Goal: Check status: Check status

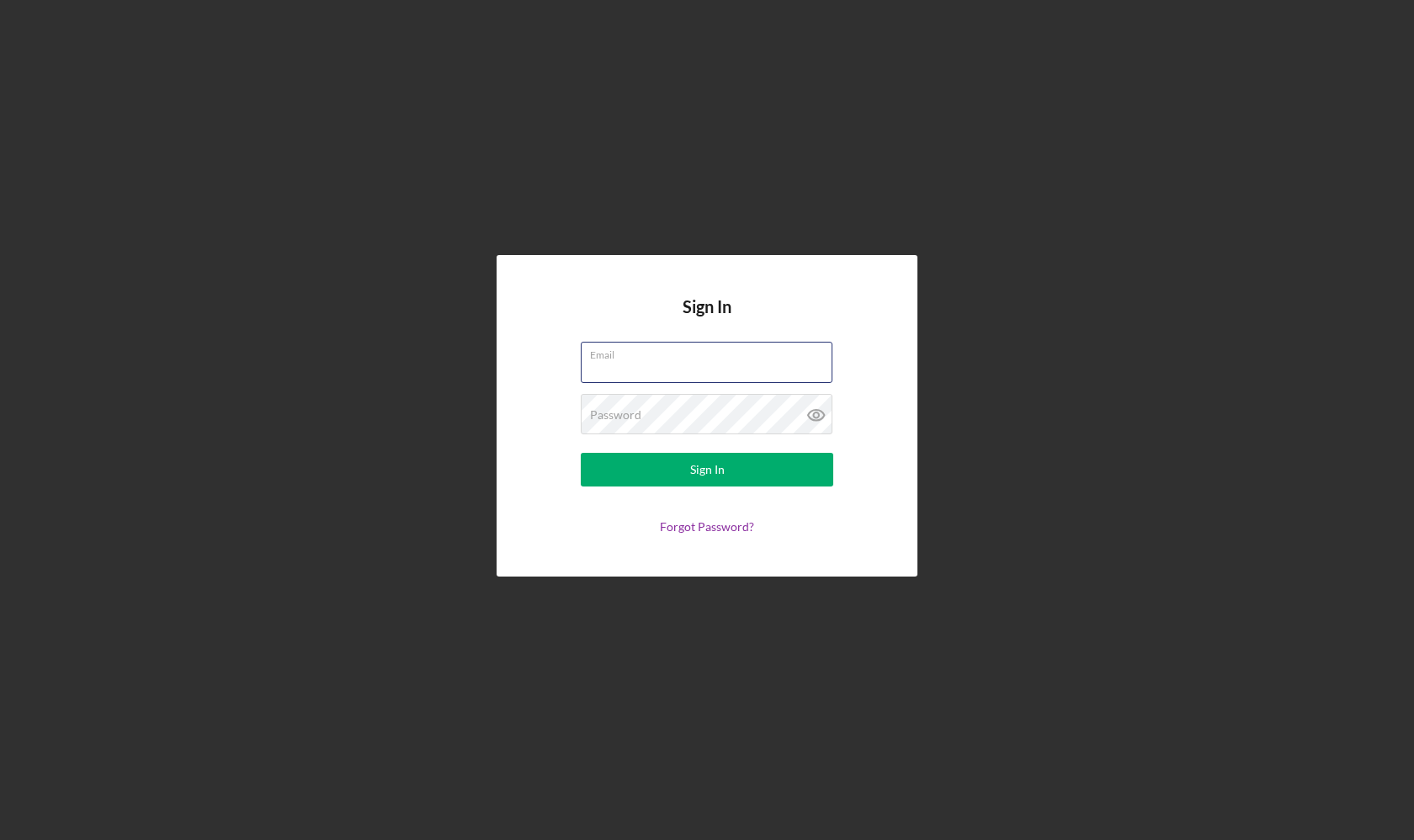
type input "[EMAIL_ADDRESS][DOMAIN_NAME]"
click at [707, 470] on button "Sign In" at bounding box center [707, 469] width 252 height 33
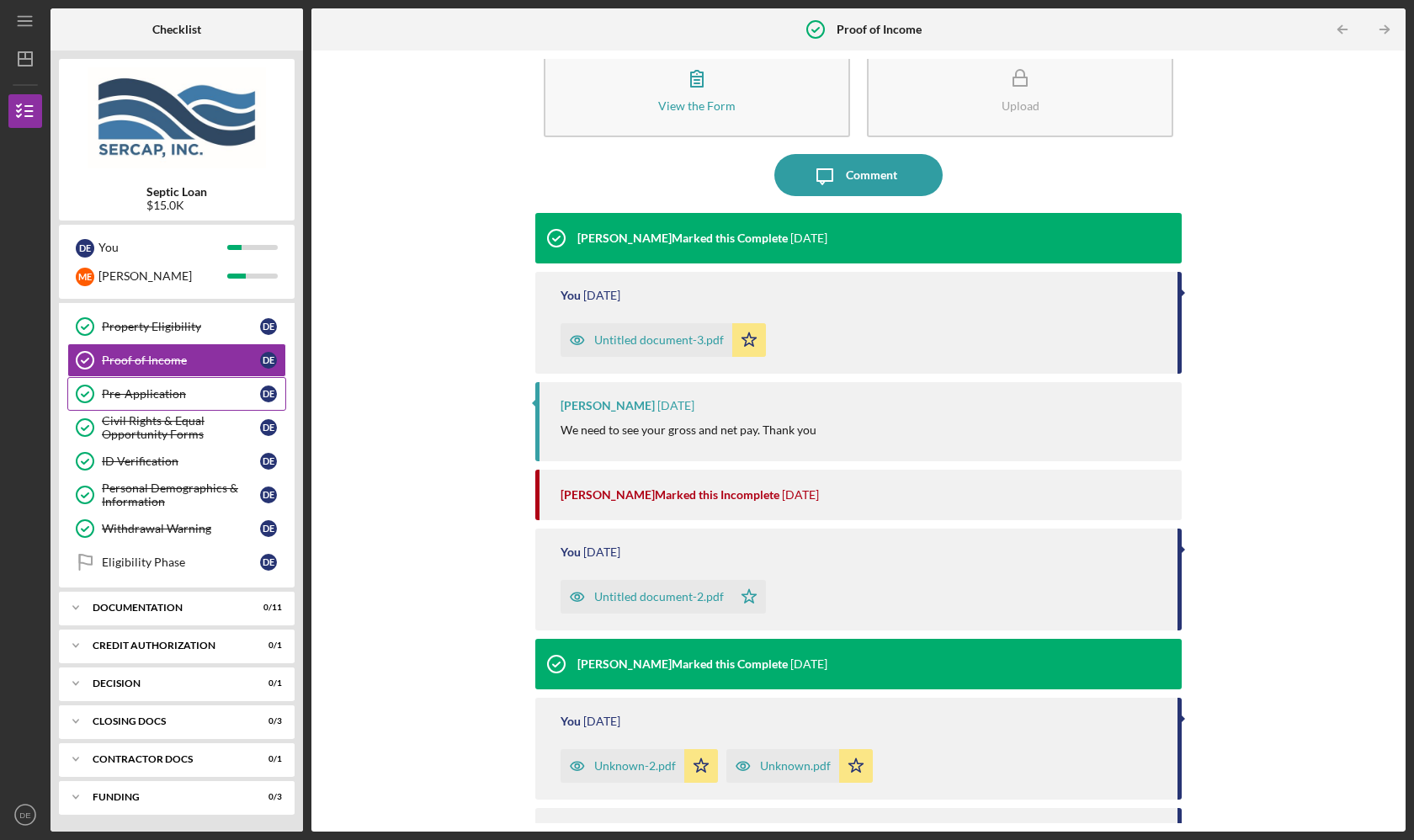
scroll to position [62, 0]
click at [210, 603] on div "Documentation" at bounding box center [183, 607] width 181 height 10
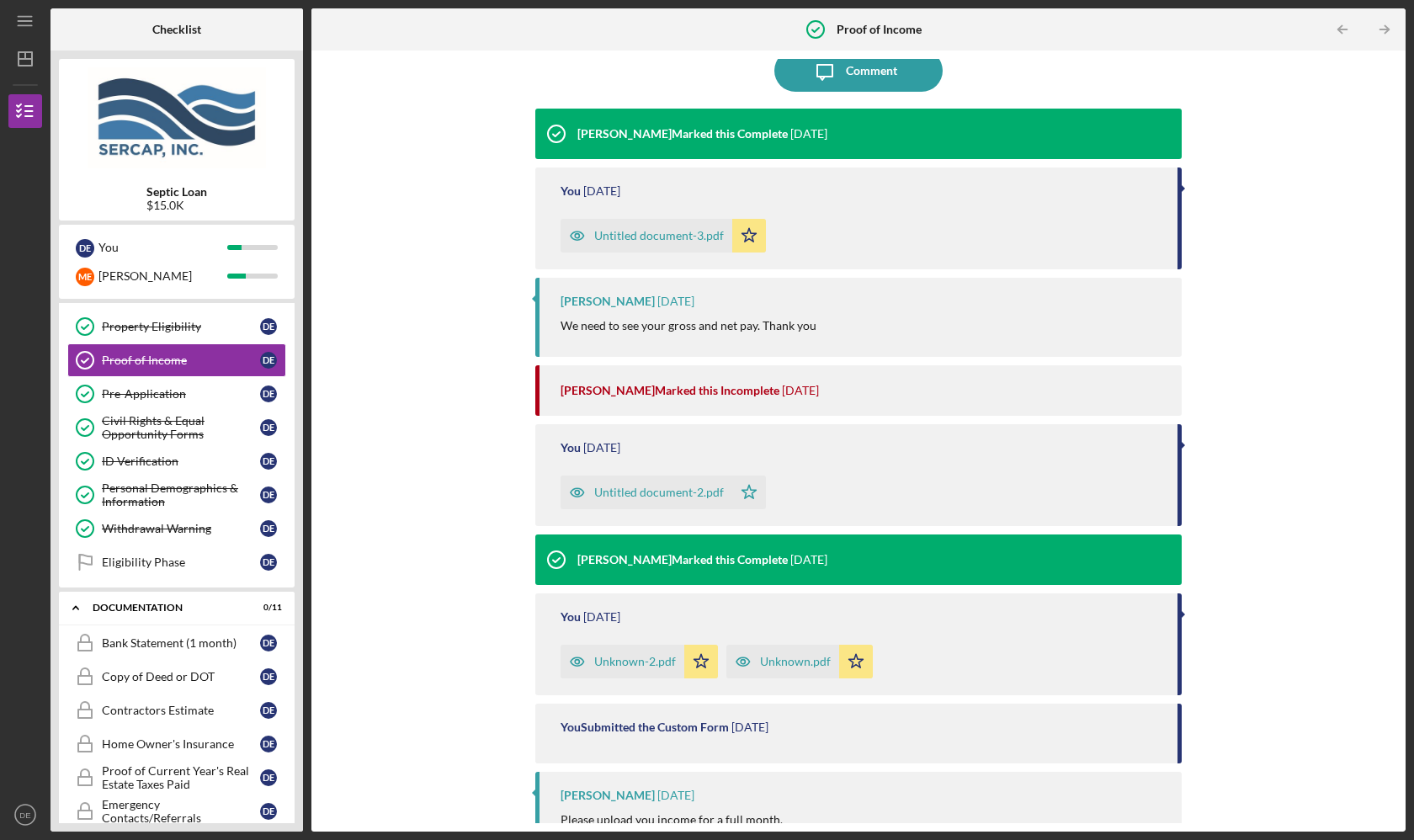
scroll to position [157, 0]
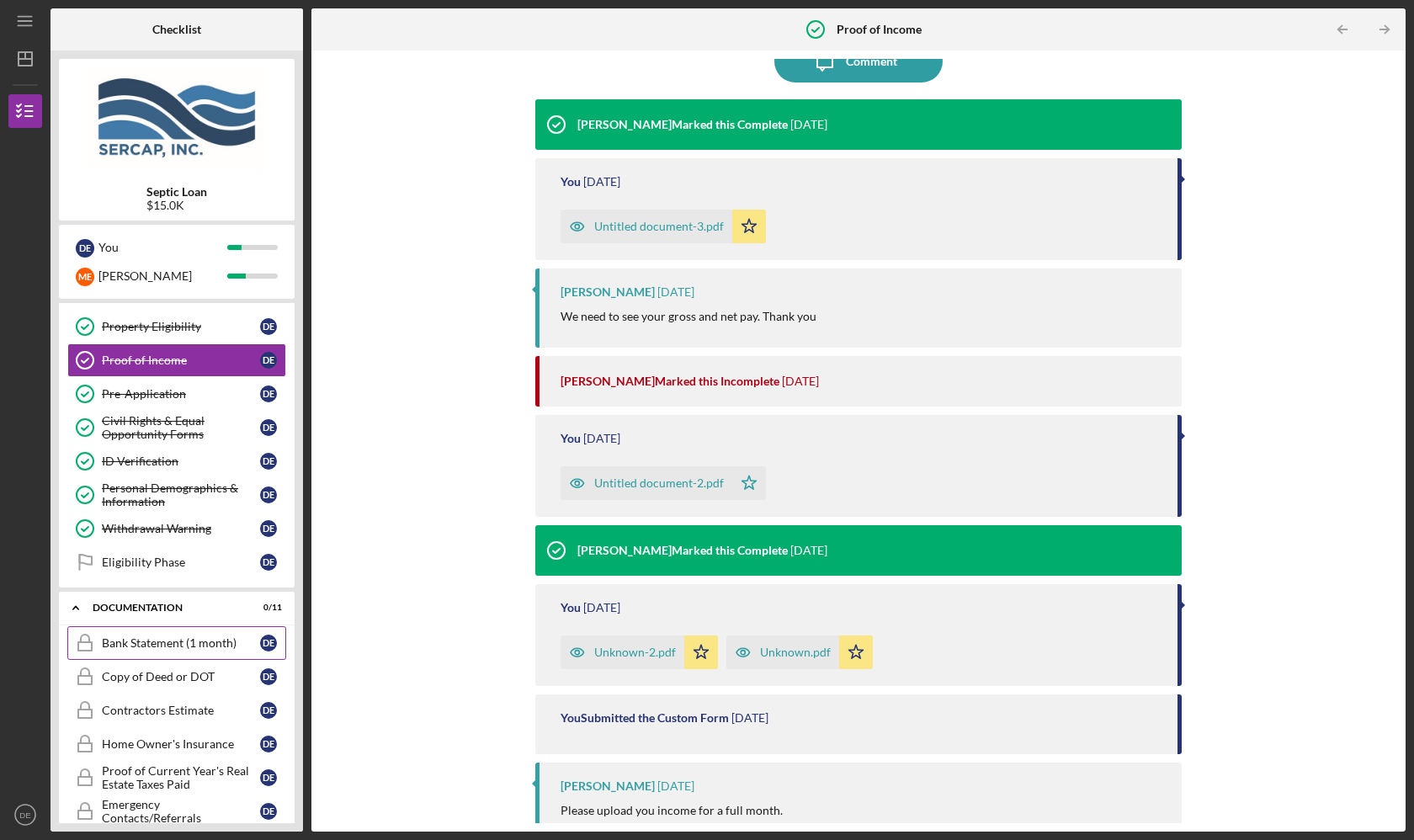
click at [224, 653] on link "Bank Statement (1 month) Bank Statement (1 month) D E" at bounding box center [177, 642] width 219 height 33
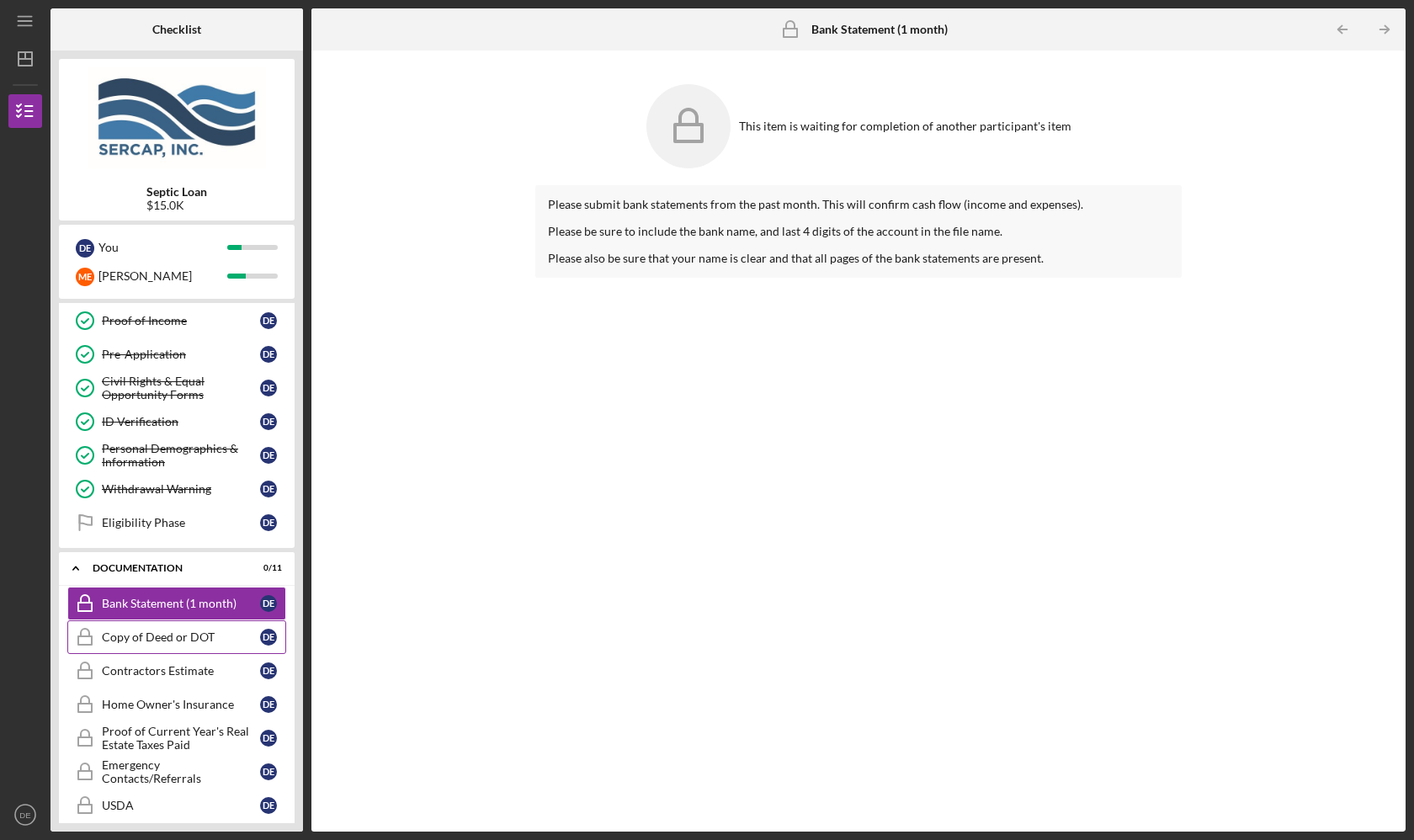
scroll to position [92, 0]
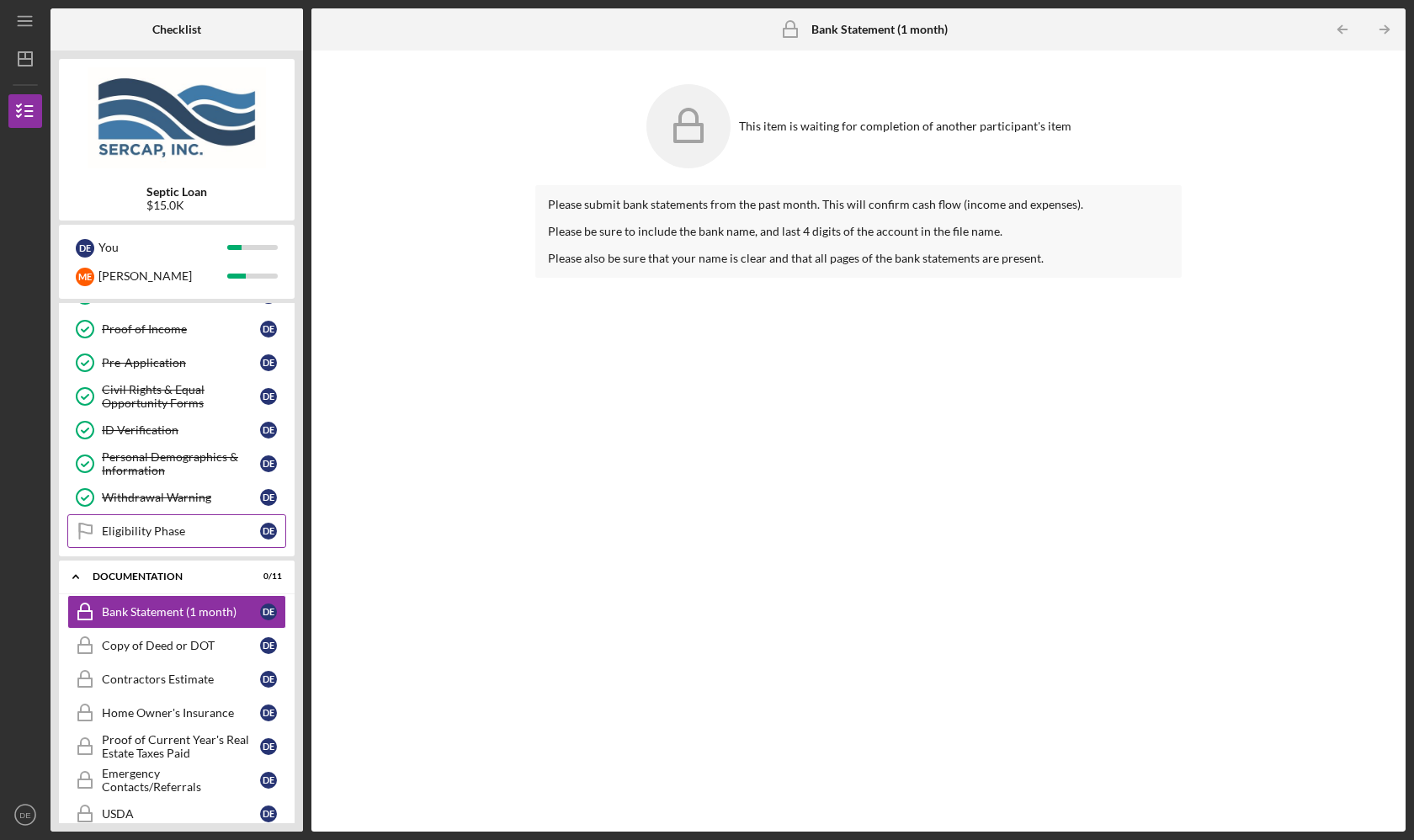
click at [178, 529] on div "Eligibility Phase" at bounding box center [180, 531] width 158 height 14
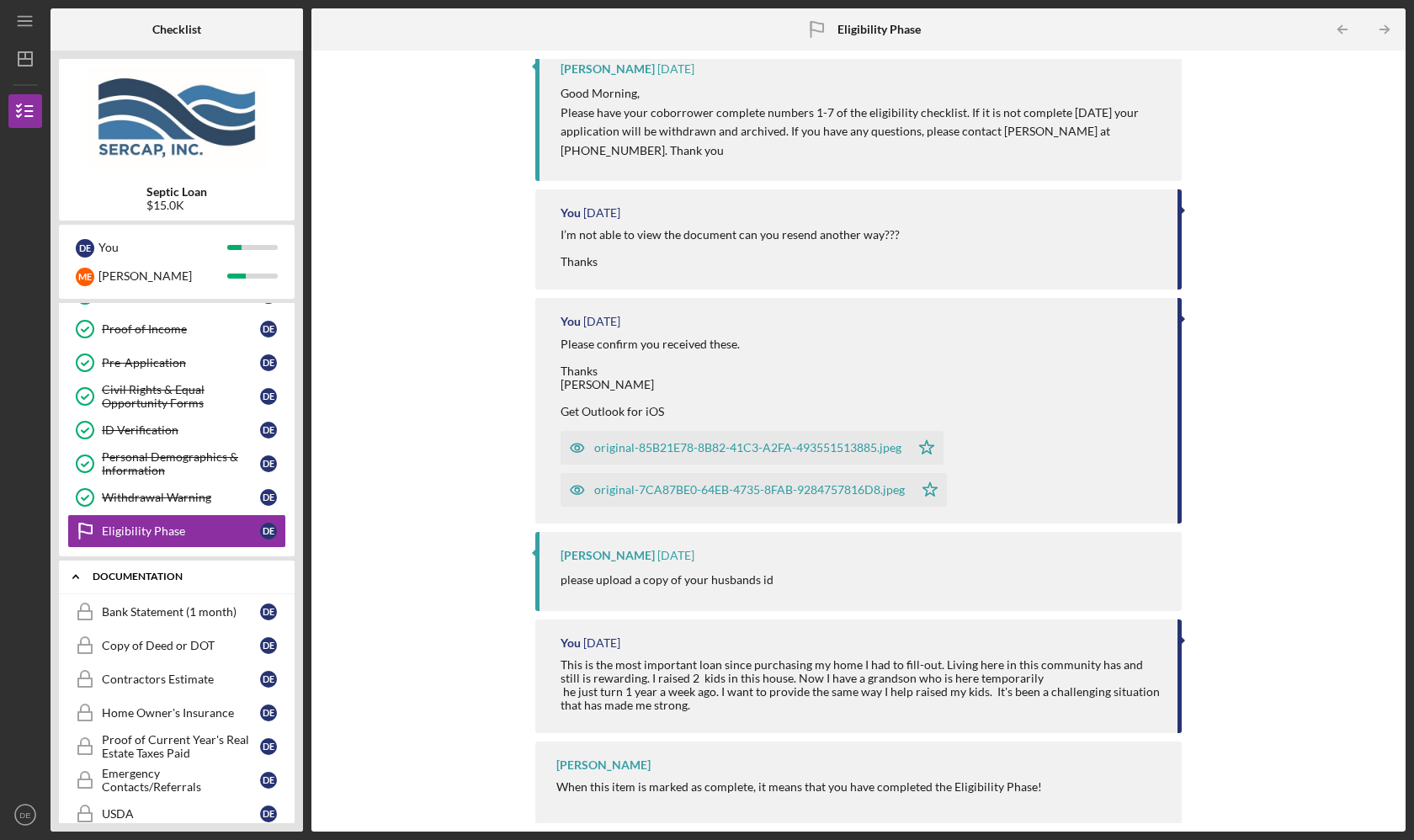
scroll to position [205, 0]
click at [191, 589] on div "Icon/Expander Documentation 0 / 11" at bounding box center [176, 577] width 235 height 34
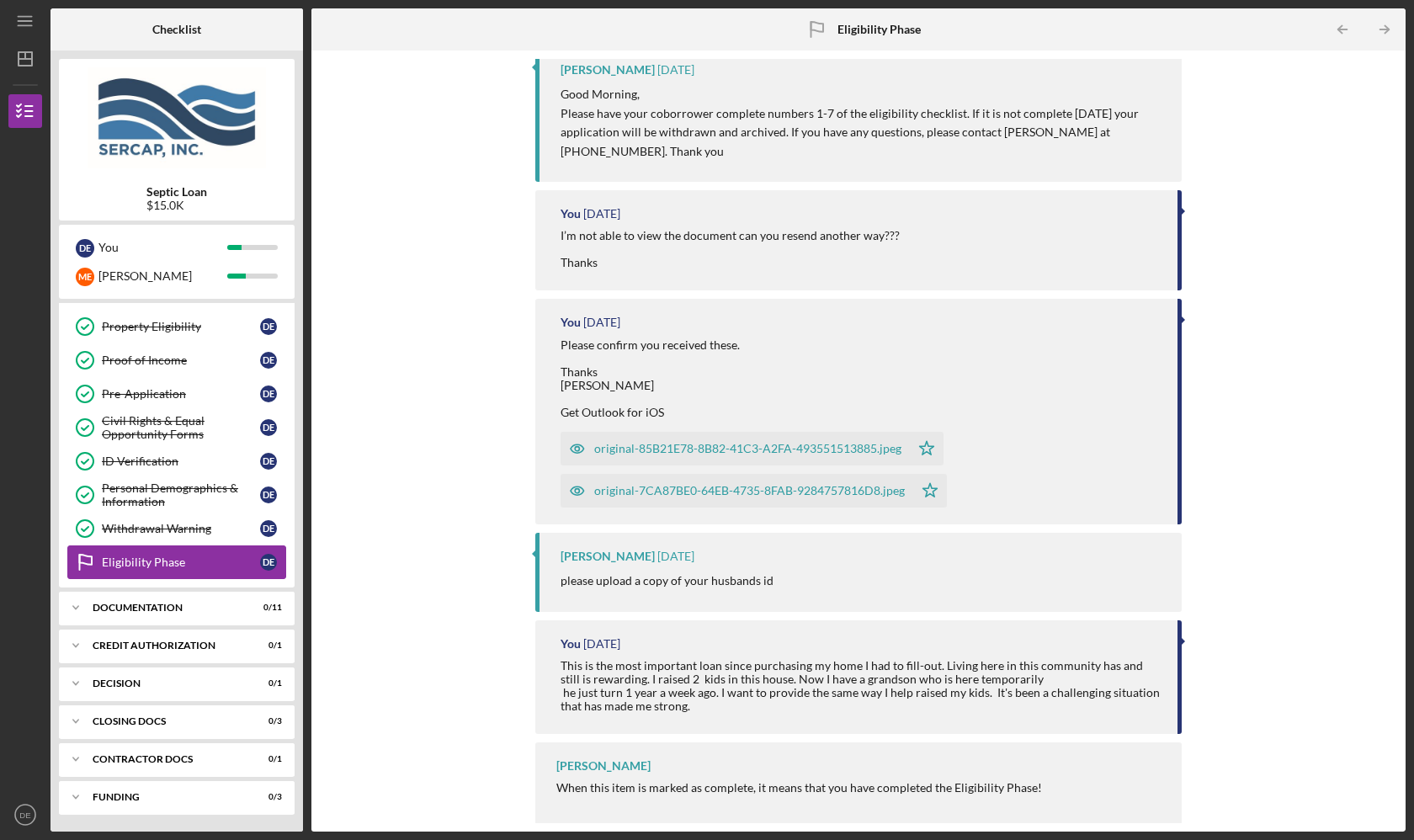
scroll to position [62, 0]
click at [197, 243] on div "You" at bounding box center [163, 247] width 129 height 28
click at [189, 616] on div "Icon/Expander Documentation 0 / 11" at bounding box center [176, 607] width 235 height 33
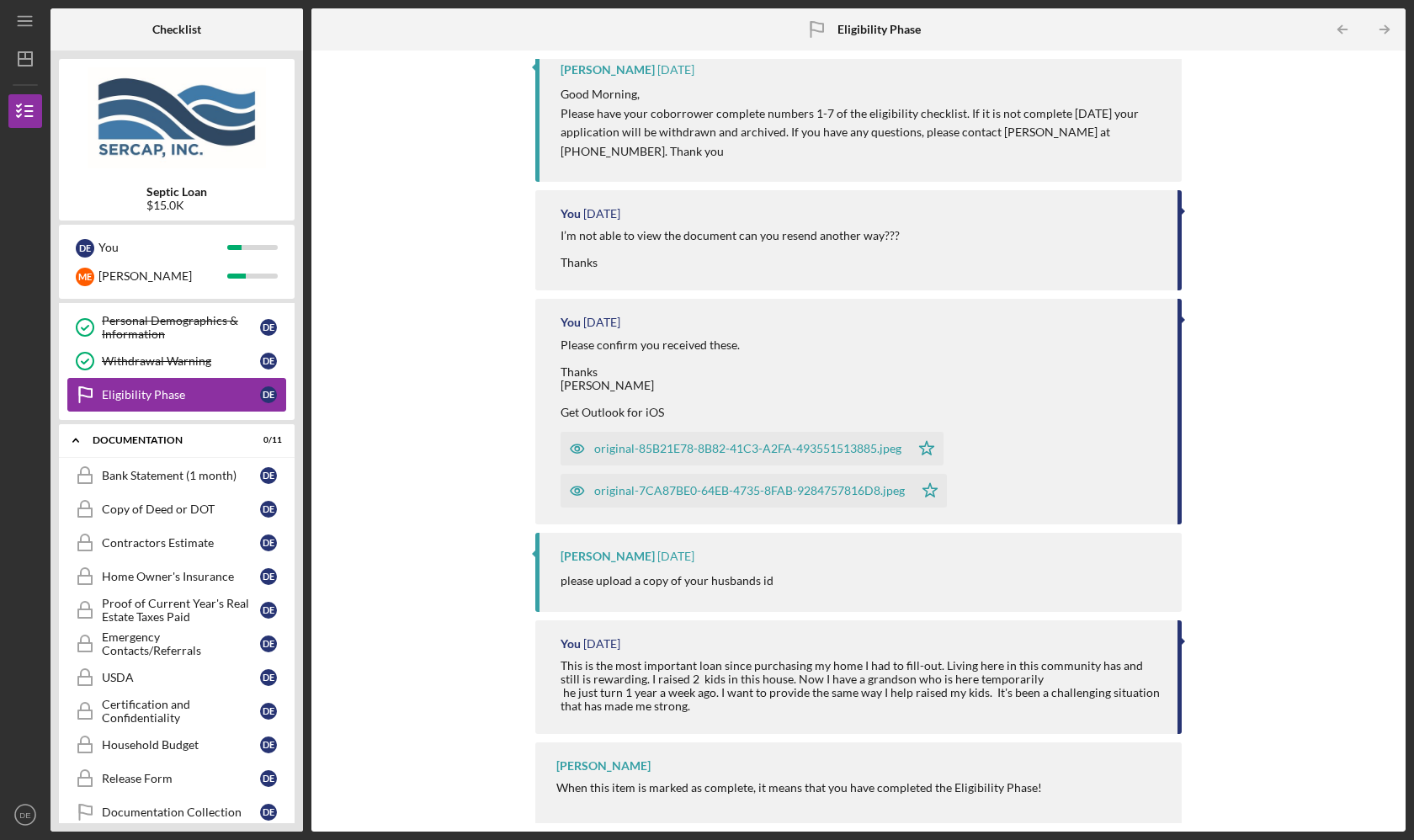
scroll to position [250, 0]
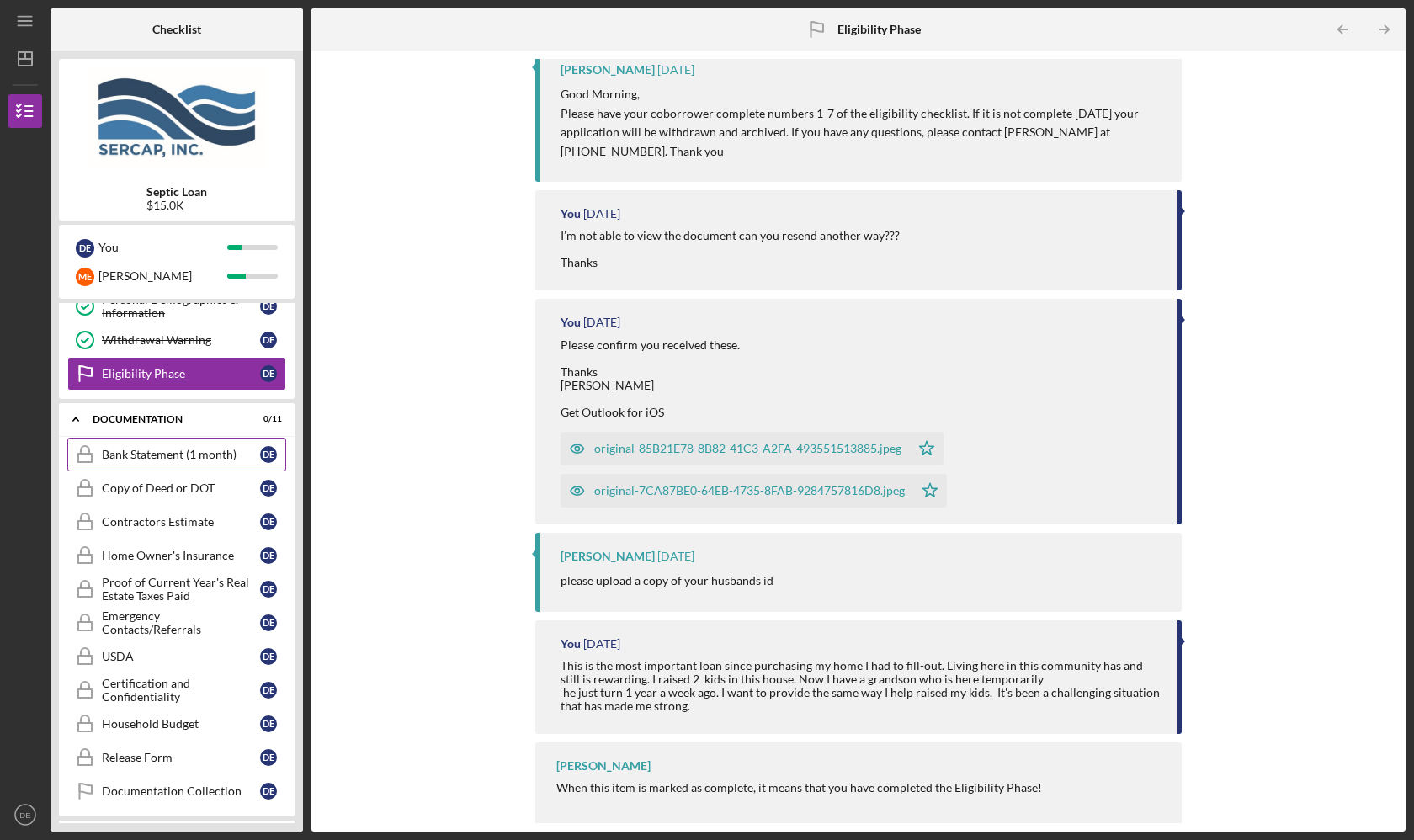
click at [210, 454] on div "Bank Statement (1 month)" at bounding box center [180, 454] width 158 height 14
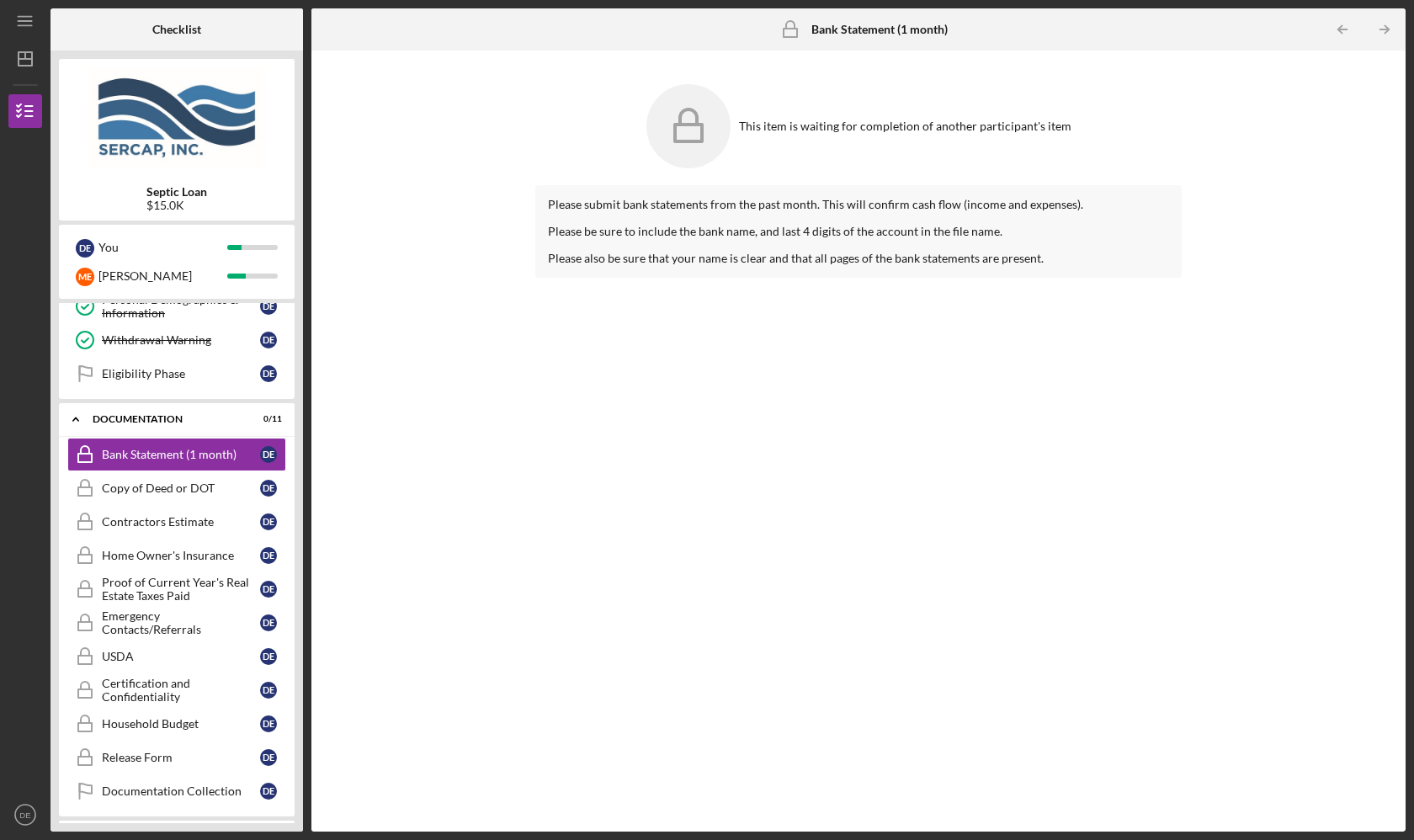
click at [666, 121] on icon at bounding box center [689, 126] width 84 height 84
click at [638, 136] on div "This item is waiting for completion of another participant's item" at bounding box center [859, 127] width 647 height 101
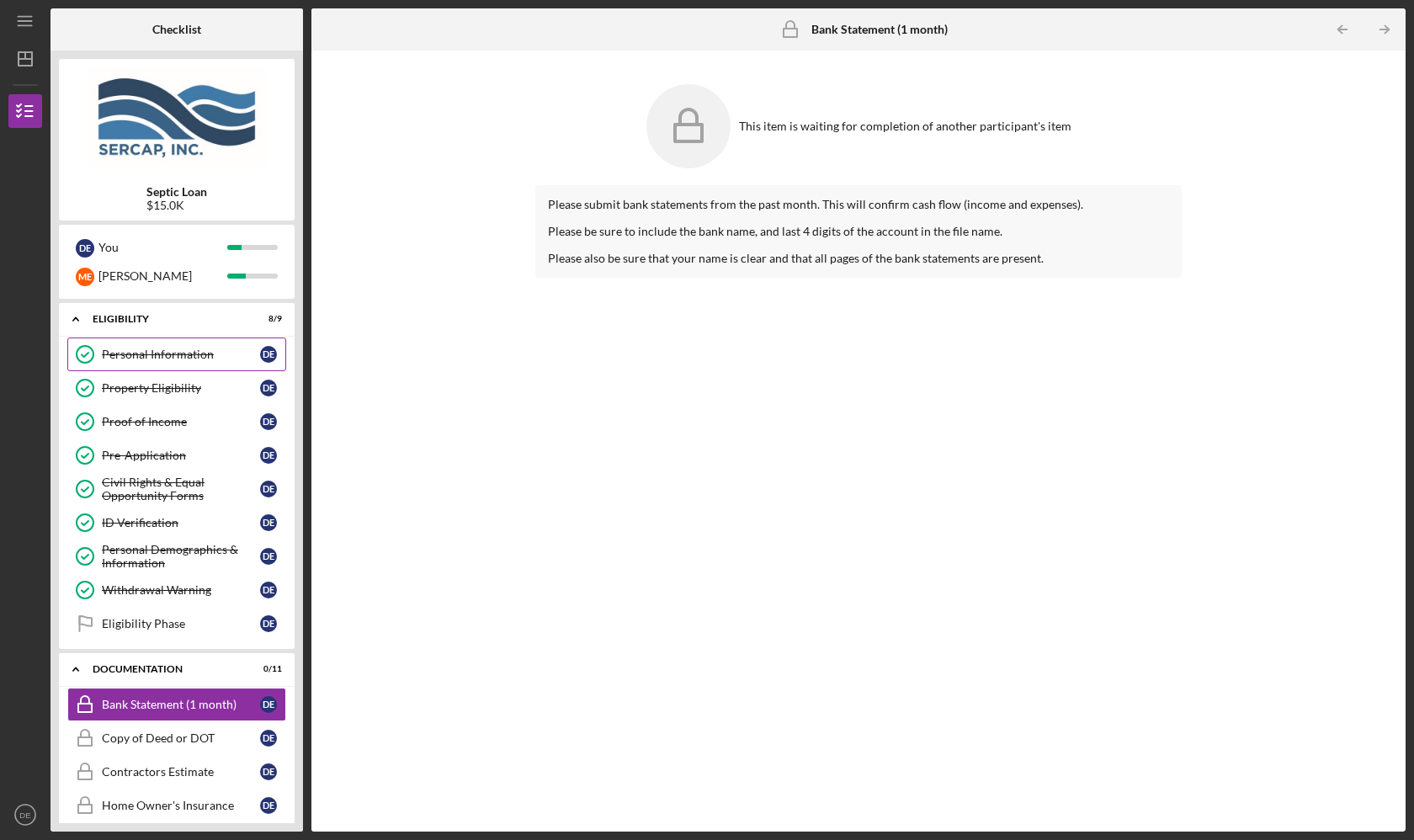
click at [173, 358] on div "Personal Information" at bounding box center [180, 354] width 158 height 14
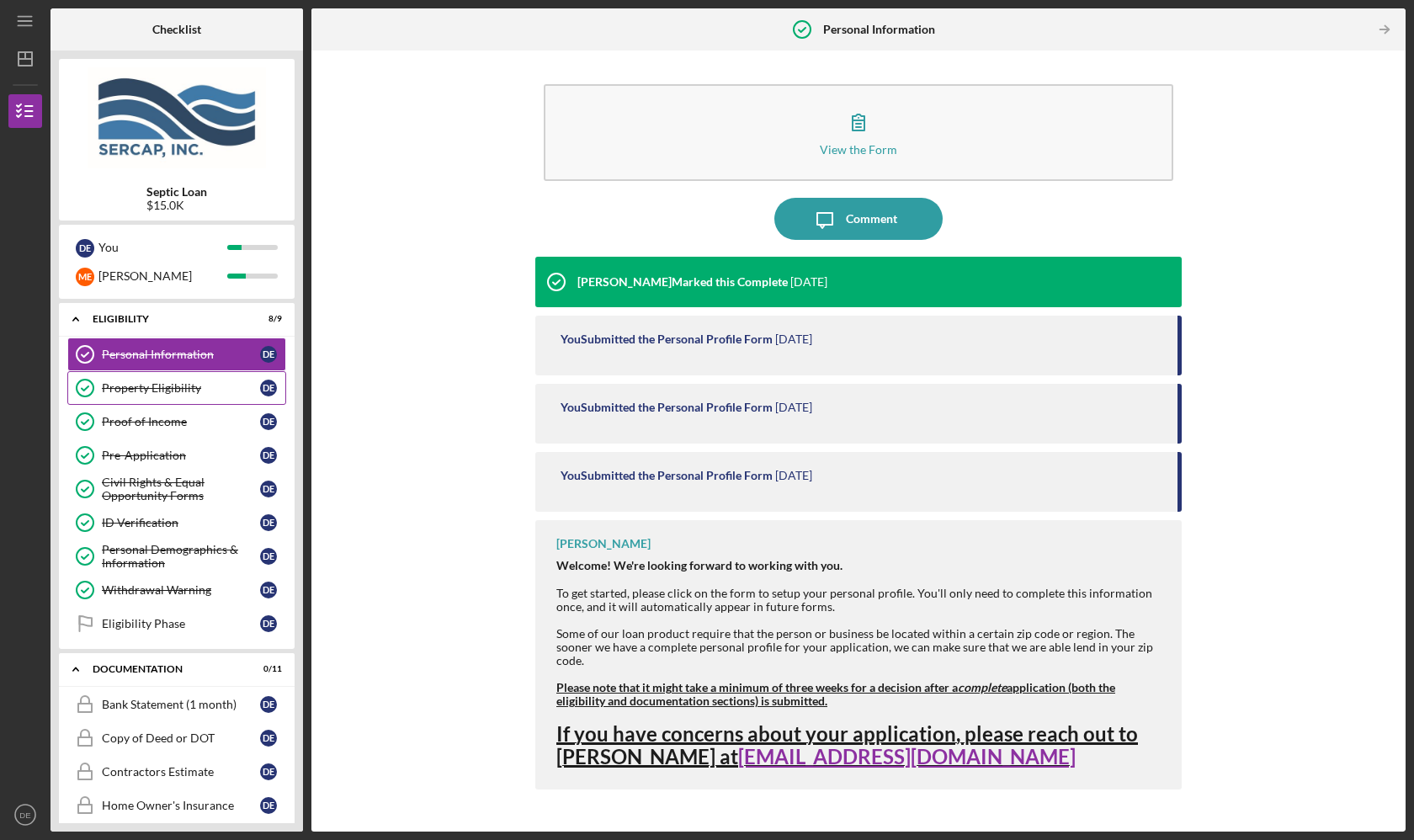
click at [192, 393] on div "Property Eligibility" at bounding box center [180, 388] width 158 height 14
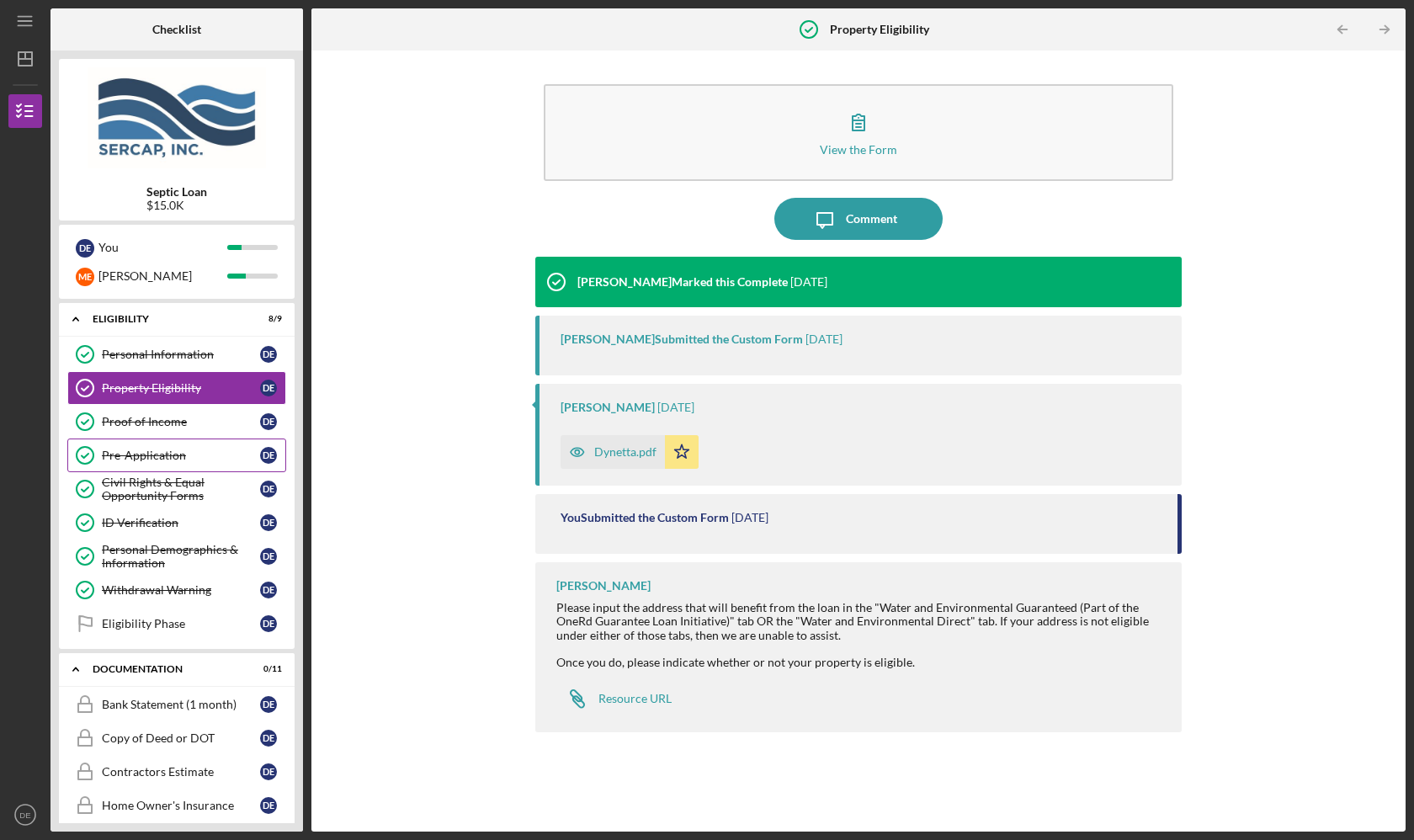
click at [191, 448] on div "Pre-Application" at bounding box center [180, 455] width 158 height 14
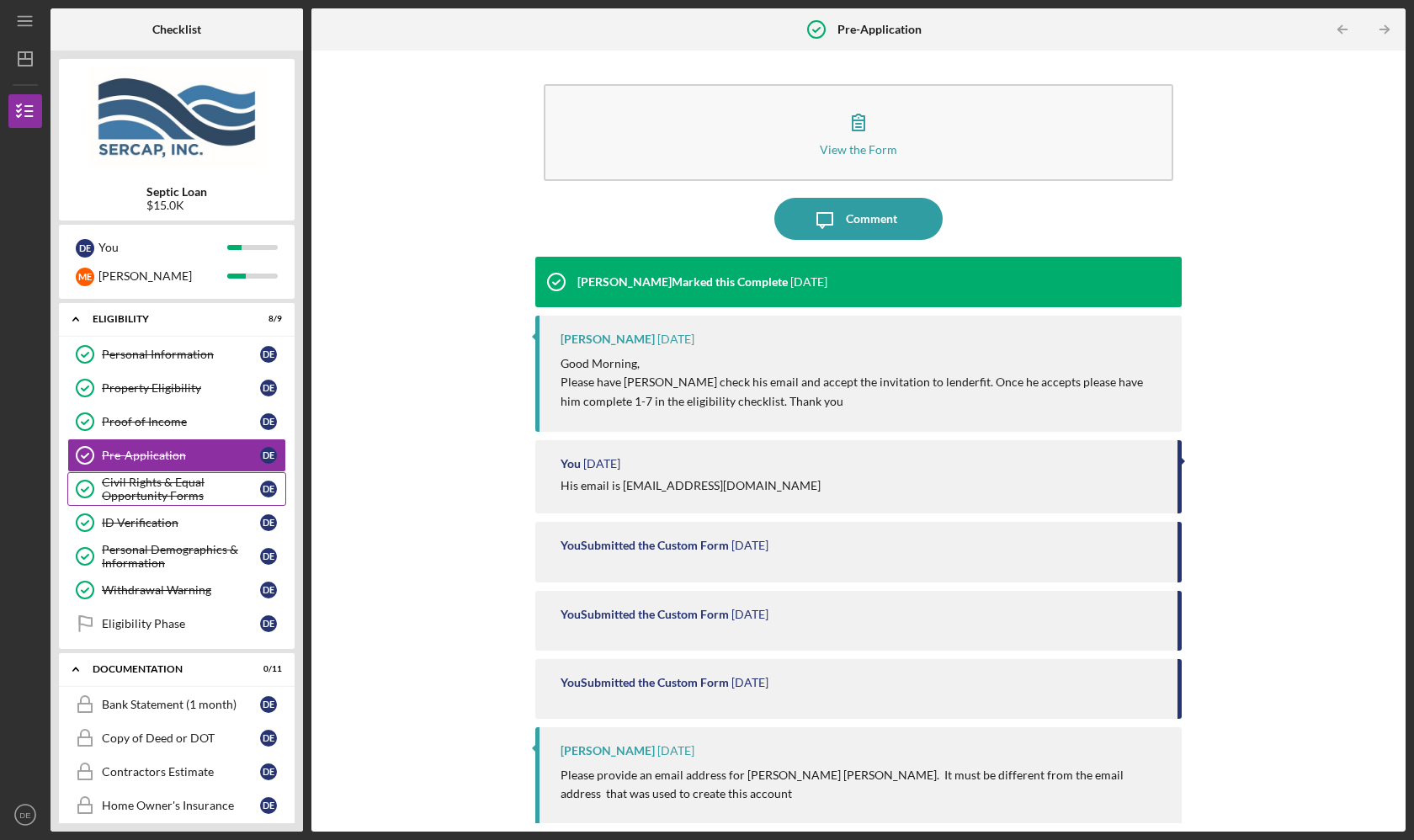
click at [196, 501] on div "Civil Rights & Equal Opportunity Forms" at bounding box center [180, 488] width 158 height 27
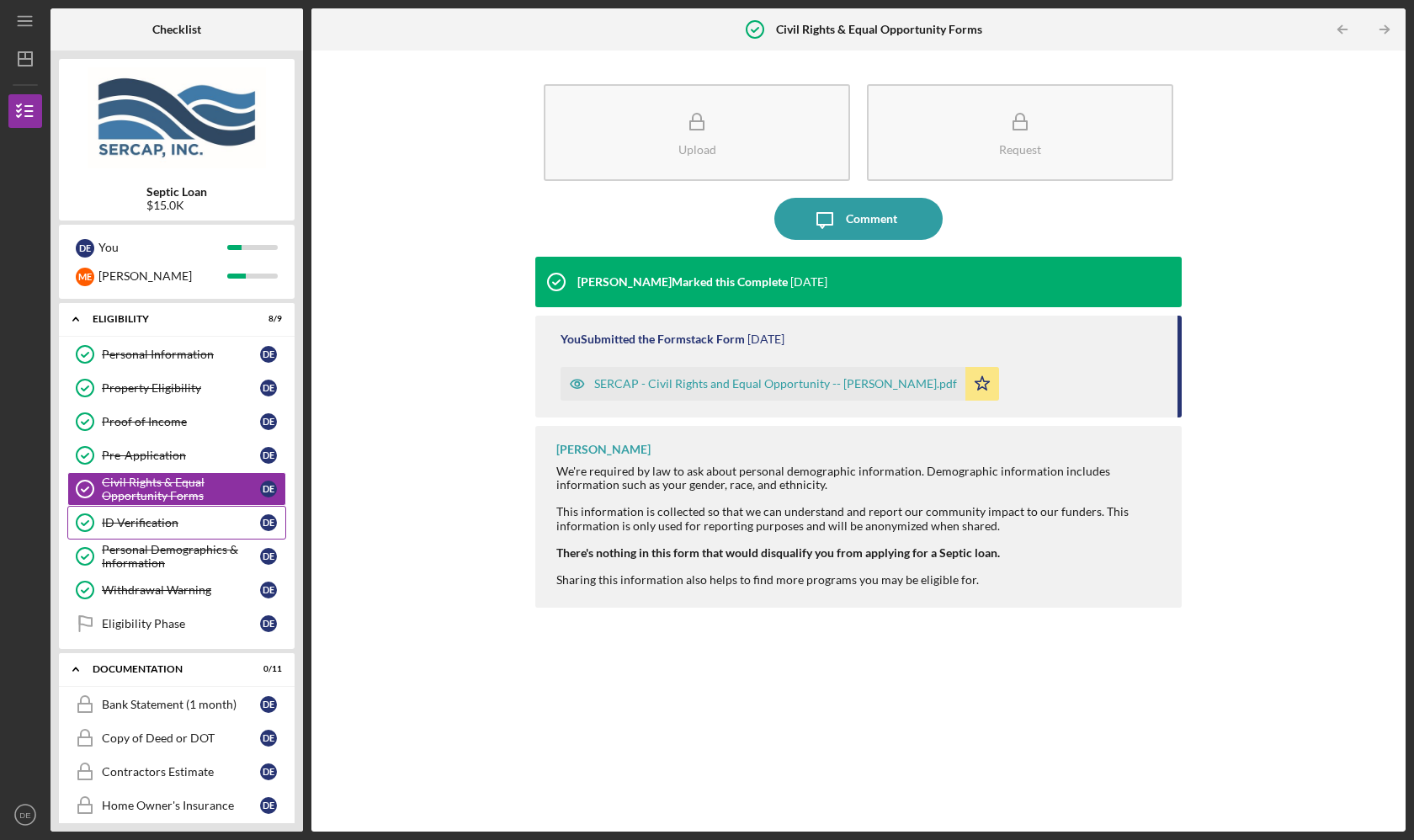
click at [204, 537] on link "ID Verification ID Verification D E" at bounding box center [177, 522] width 219 height 33
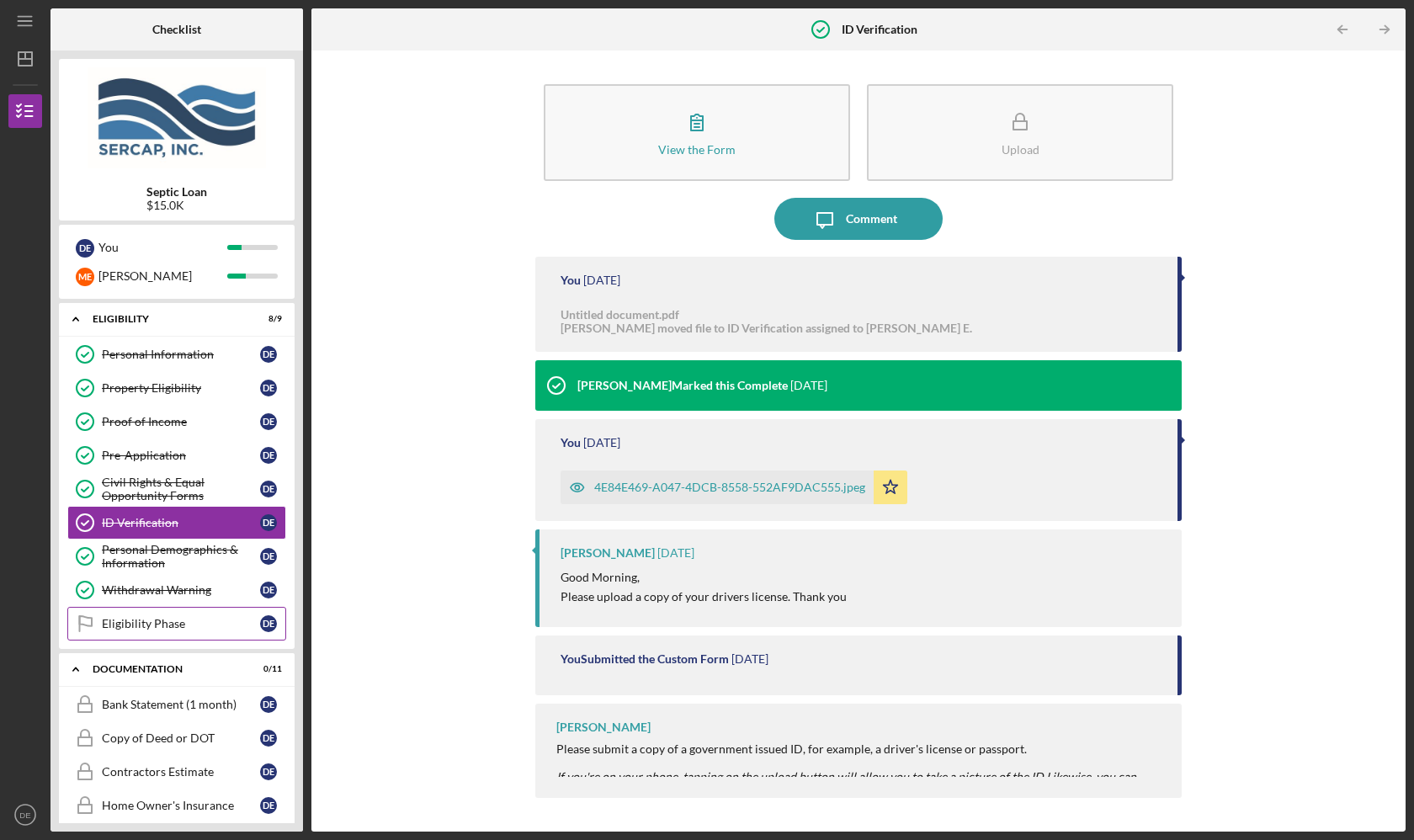
click at [216, 612] on link "Eligibility Phase Eligibility Phase D E" at bounding box center [177, 623] width 219 height 33
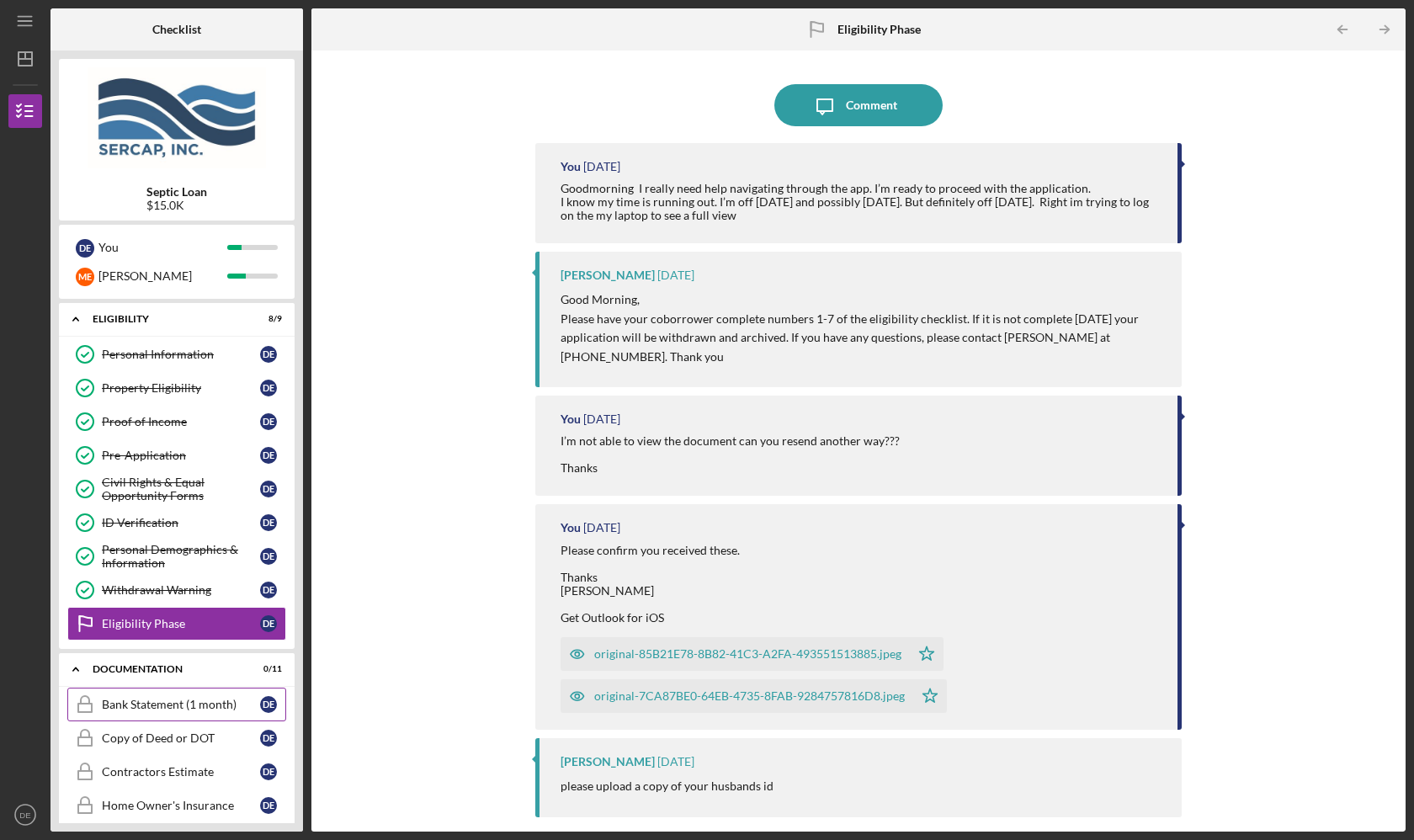
click at [208, 709] on div "Bank Statement (1 month)" at bounding box center [180, 705] width 158 height 14
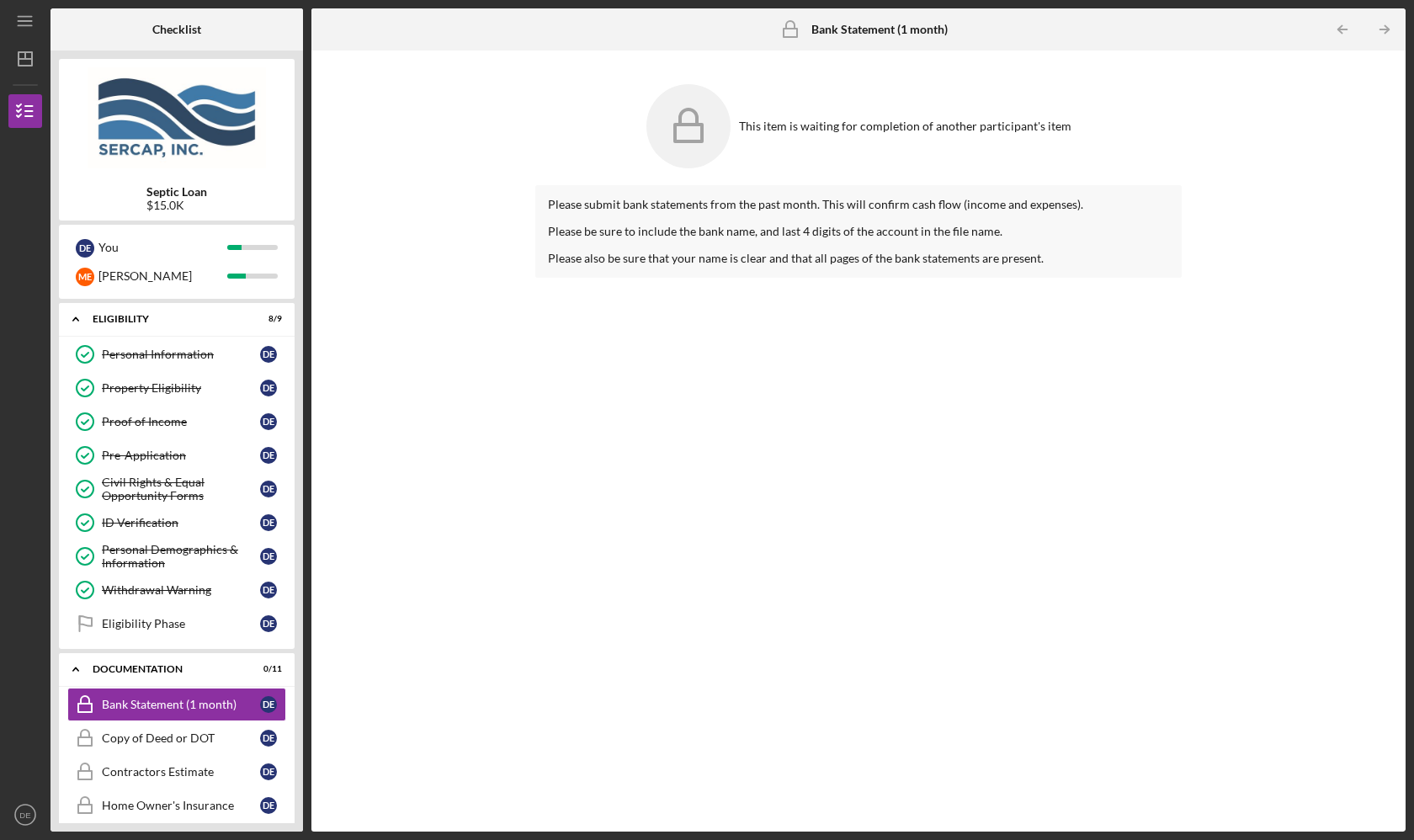
click at [662, 142] on icon at bounding box center [689, 126] width 84 height 84
click at [168, 275] on div "[PERSON_NAME]" at bounding box center [163, 275] width 129 height 28
click at [109, 319] on div "Eligibility" at bounding box center [183, 319] width 181 height 10
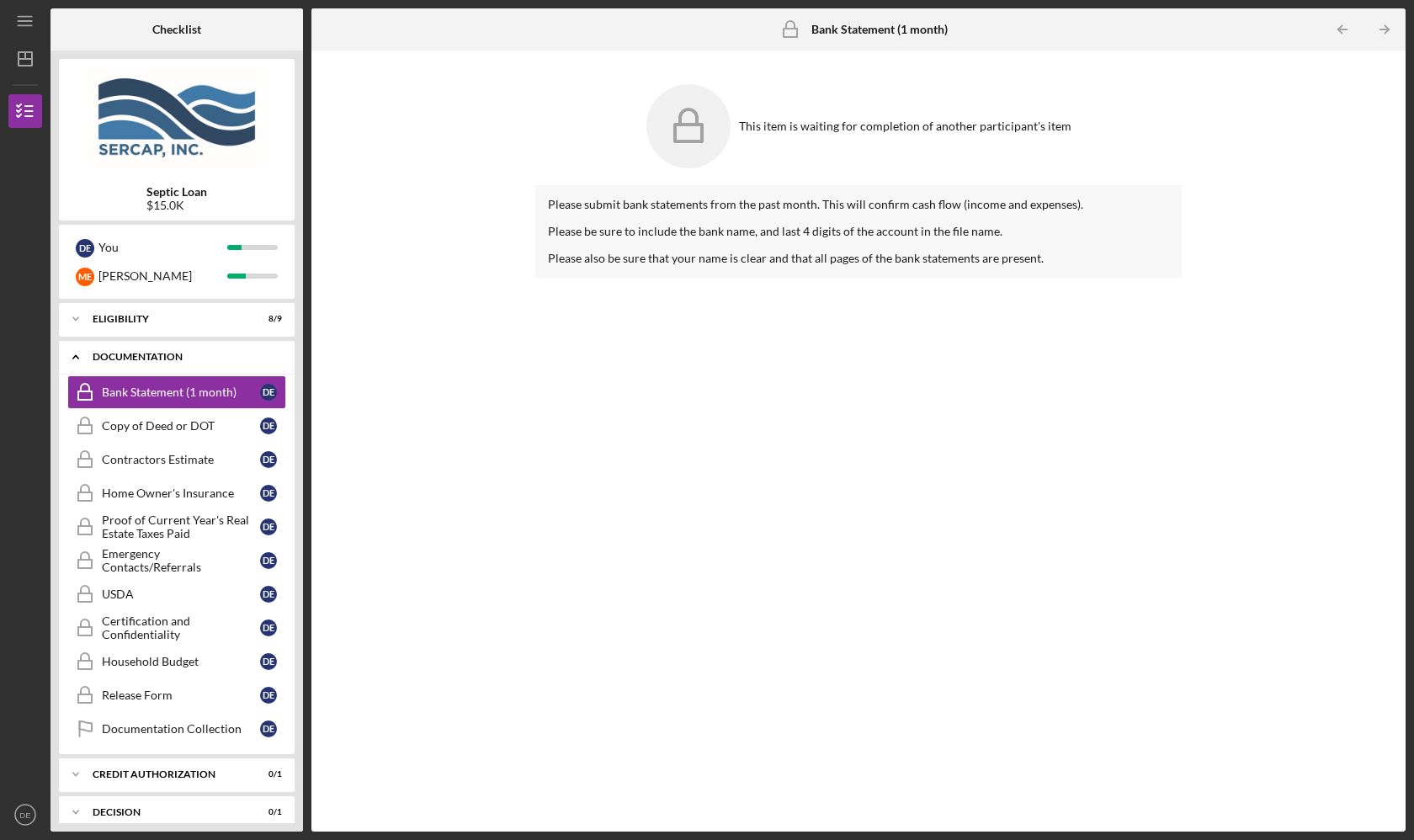
click at [80, 343] on icon "Icon/Expander" at bounding box center [75, 356] width 33 height 33
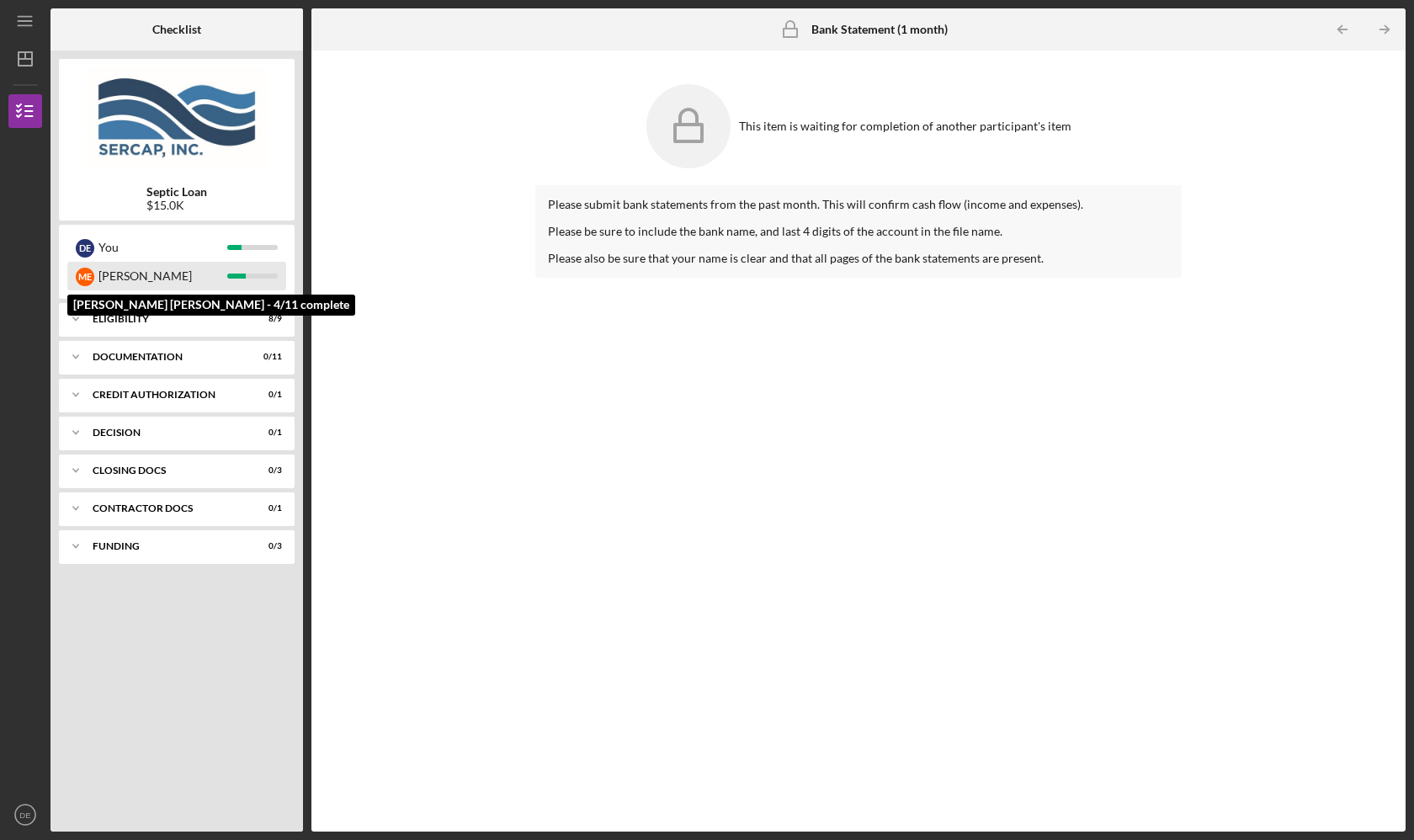
click at [127, 276] on div "[PERSON_NAME]" at bounding box center [163, 275] width 129 height 28
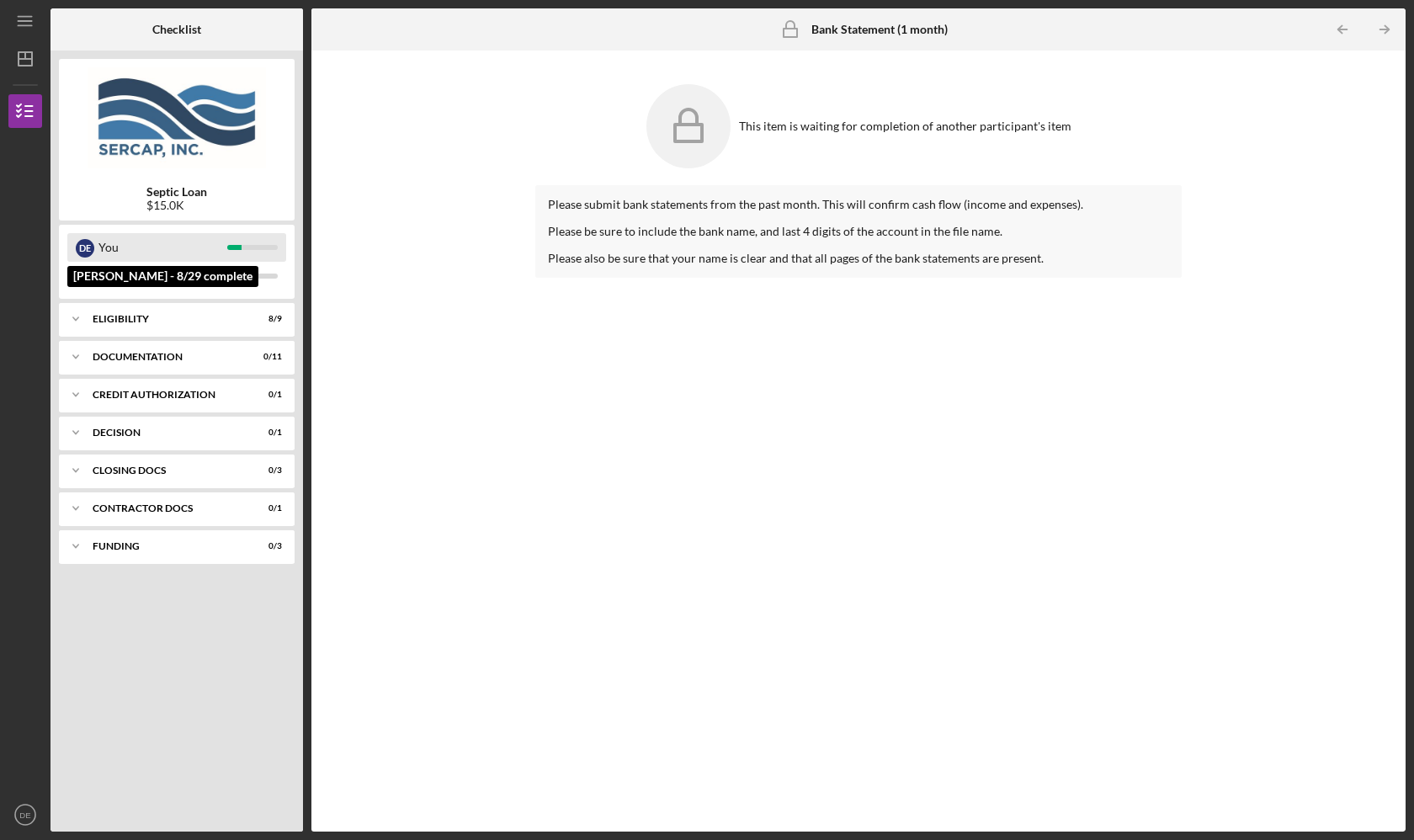
click at [117, 241] on div "You" at bounding box center [163, 247] width 129 height 28
click at [116, 241] on div "You" at bounding box center [163, 247] width 129 height 28
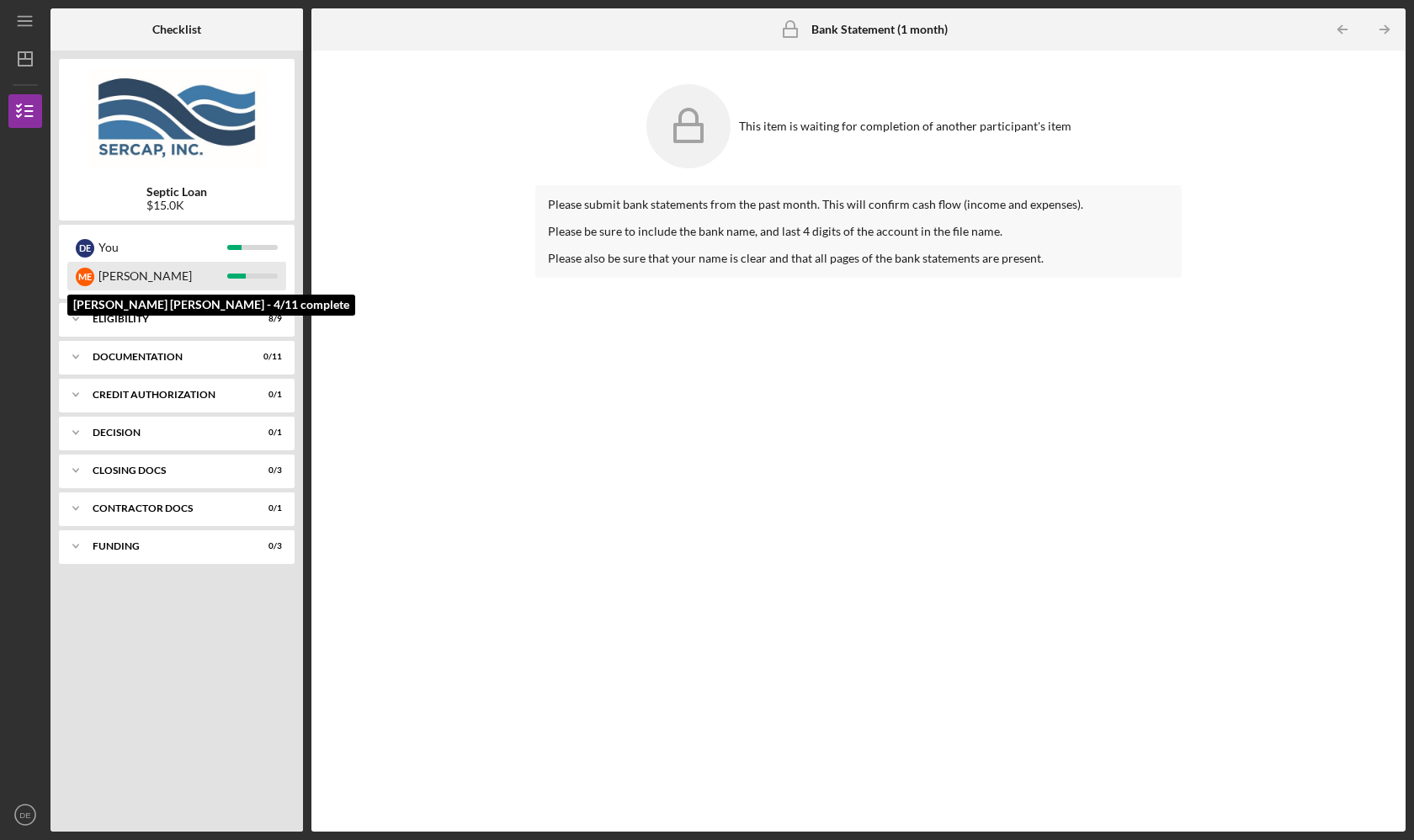
click at [116, 277] on div "[PERSON_NAME]" at bounding box center [163, 275] width 129 height 28
click at [127, 330] on div "Icon/Expander Eligibility 8 / 9" at bounding box center [176, 318] width 235 height 33
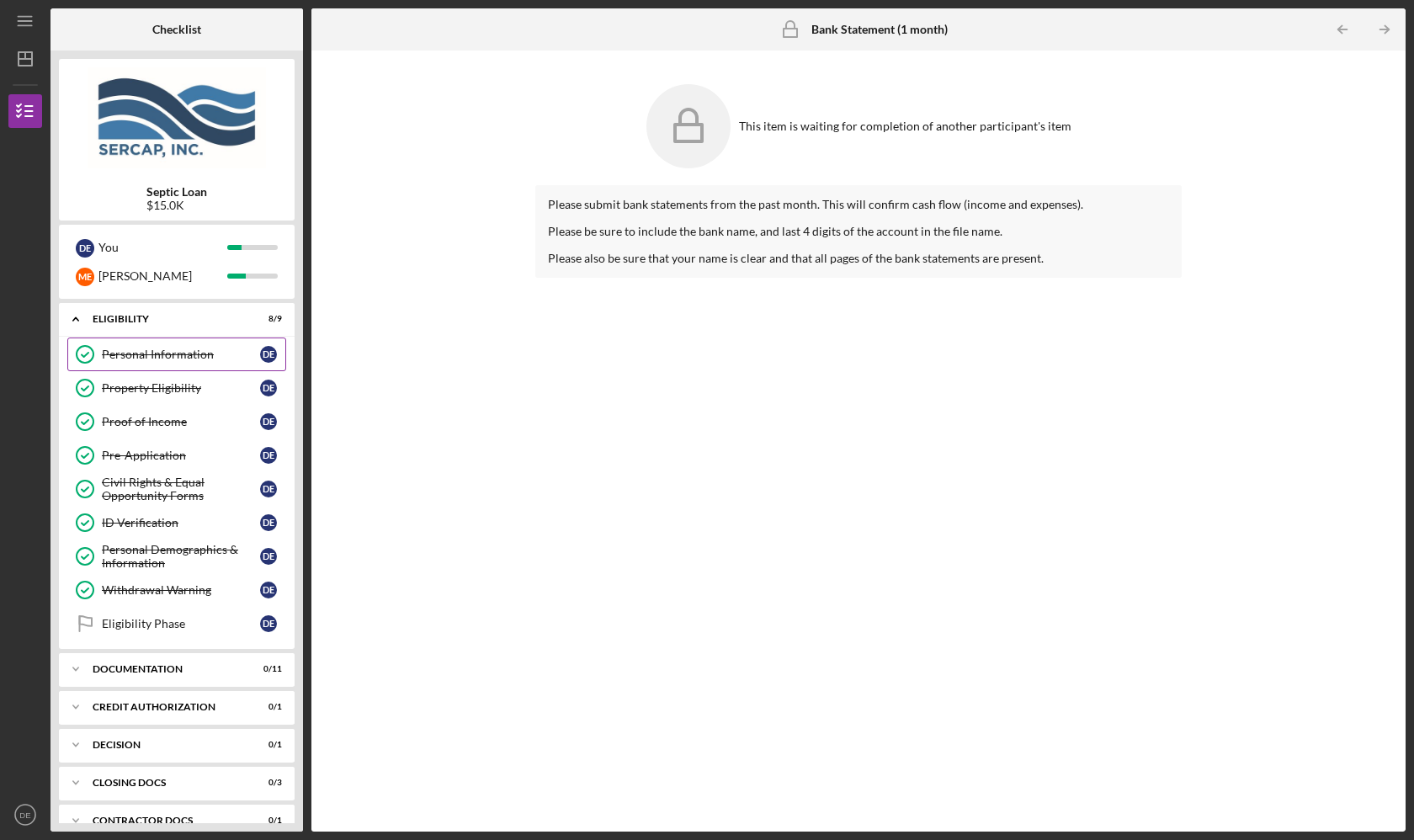
click at [130, 344] on link "Personal Information Personal Information D E" at bounding box center [177, 354] width 219 height 33
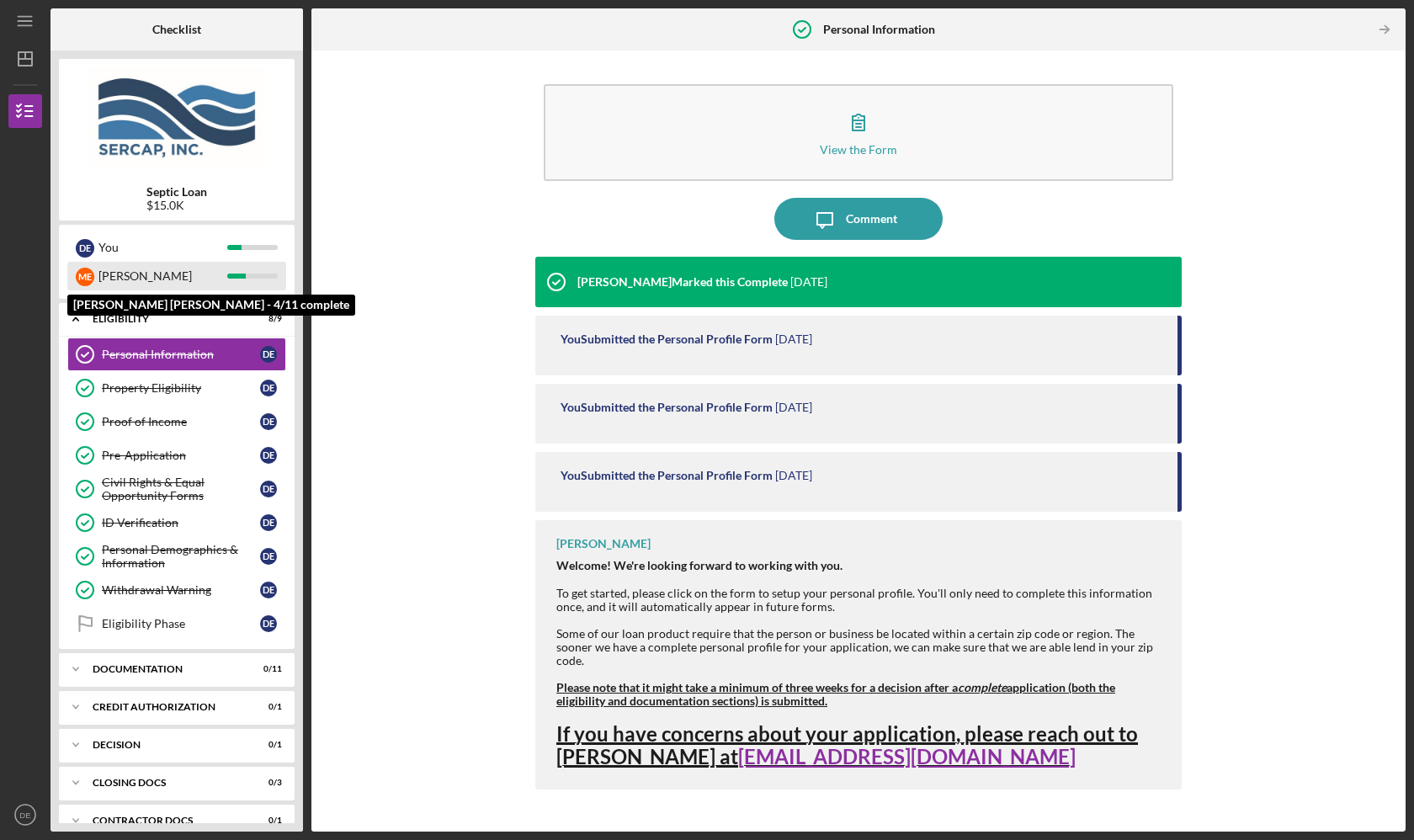
click at [199, 284] on div "[PERSON_NAME]" at bounding box center [163, 275] width 129 height 28
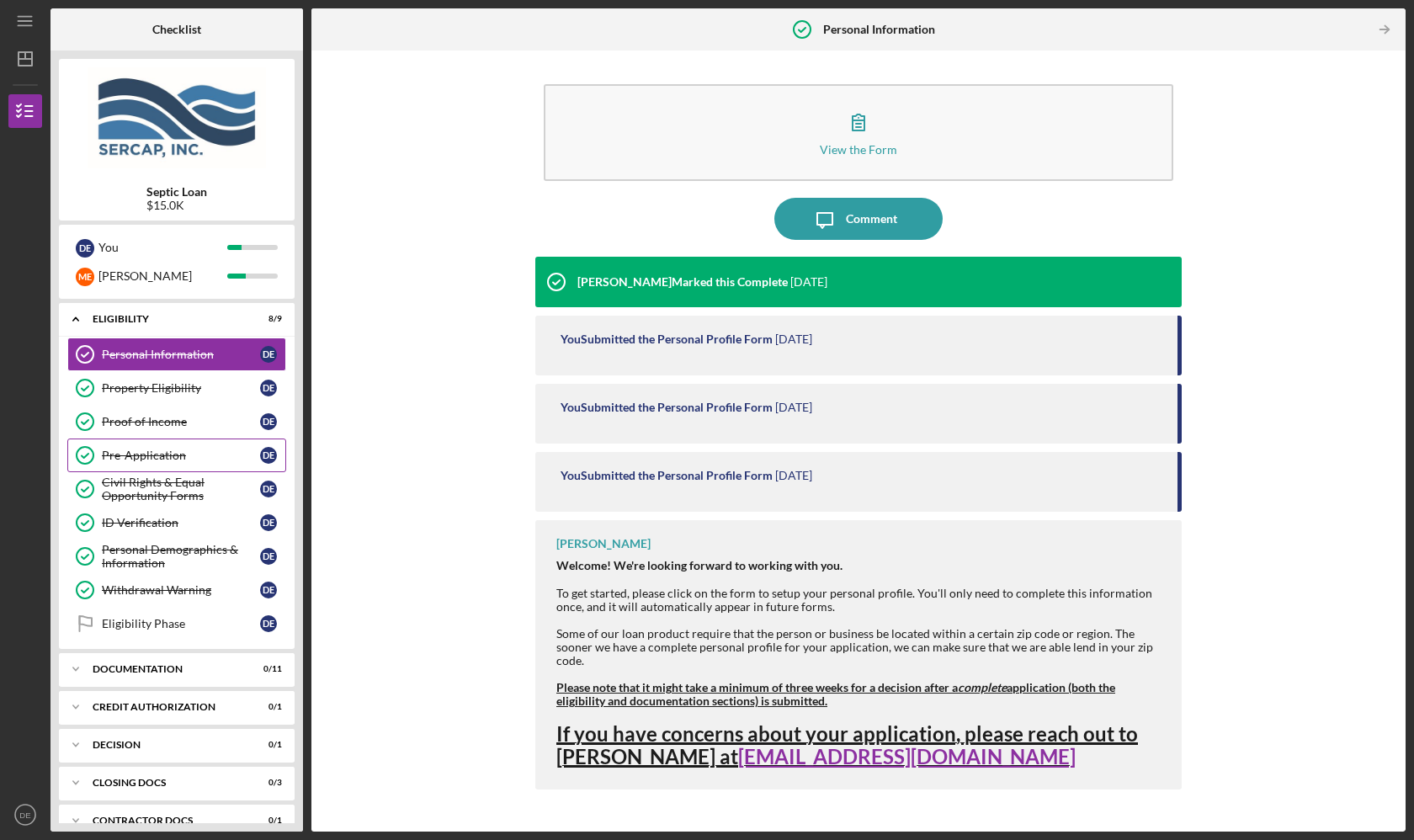
click at [157, 455] on div "Pre-Application" at bounding box center [180, 455] width 158 height 14
